Goal: Check status: Check status

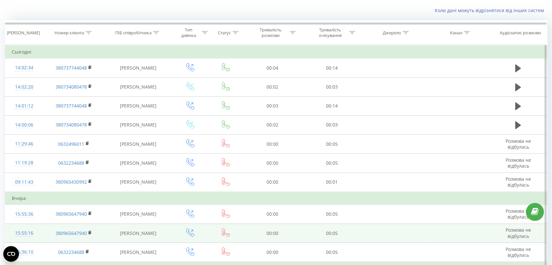
scroll to position [72, 0]
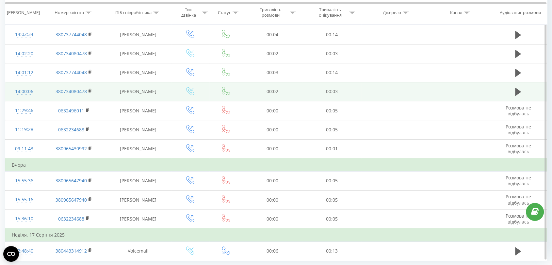
click at [25, 89] on div "14:00:06" at bounding box center [24, 91] width 25 height 13
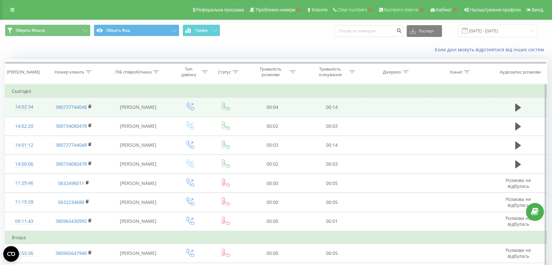
click at [24, 105] on div "14:02:34" at bounding box center [24, 107] width 25 height 13
